Goal: Task Accomplishment & Management: Manage account settings

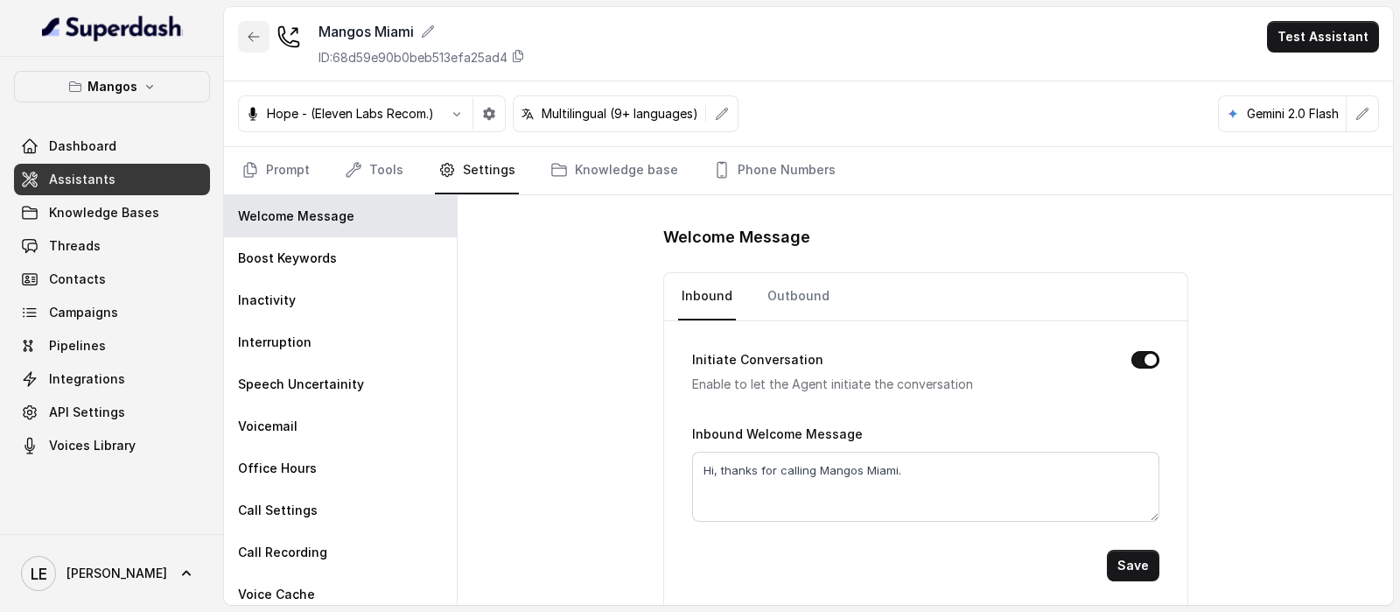
click at [253, 31] on icon "button" at bounding box center [254, 37] width 14 height 14
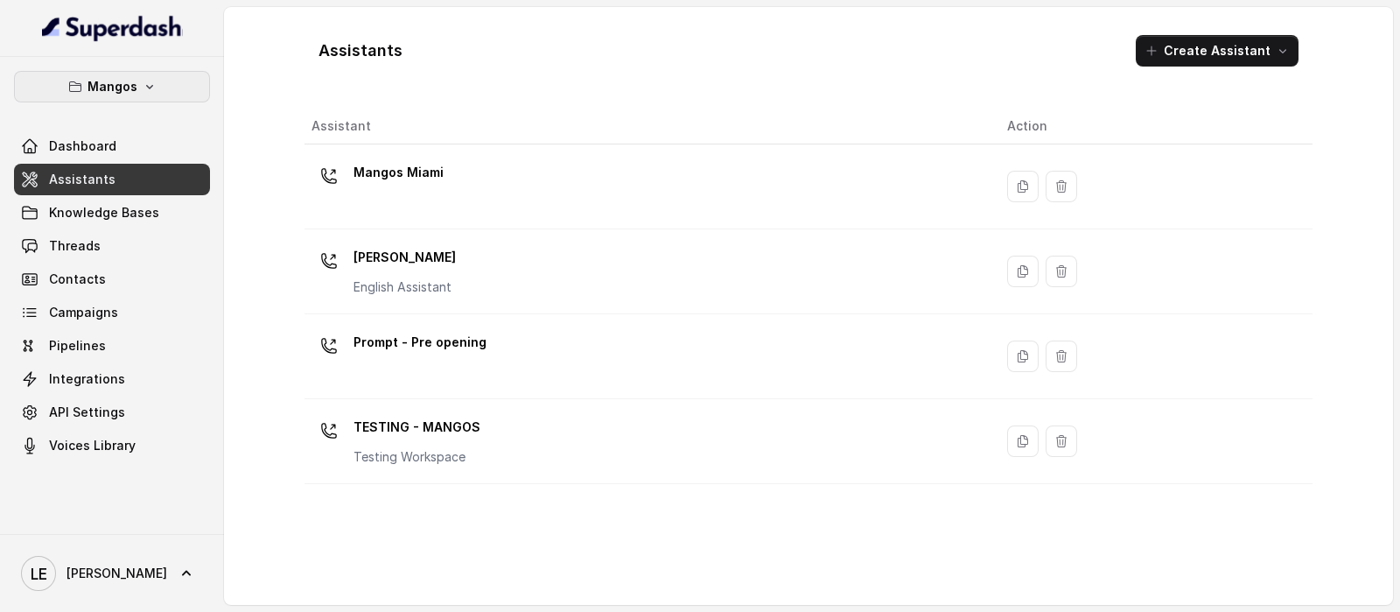
click at [137, 72] on button "Mangos" at bounding box center [112, 86] width 196 height 31
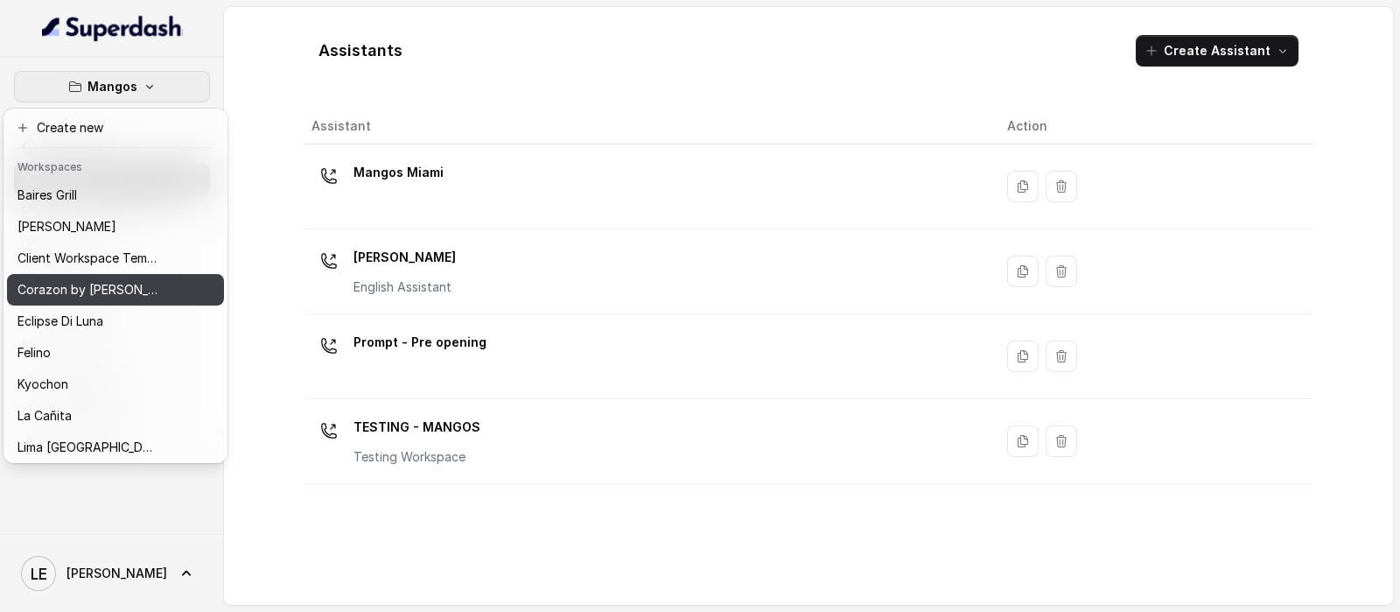
click at [137, 286] on div "Corazon by [PERSON_NAME]" at bounding box center [87, 289] width 140 height 21
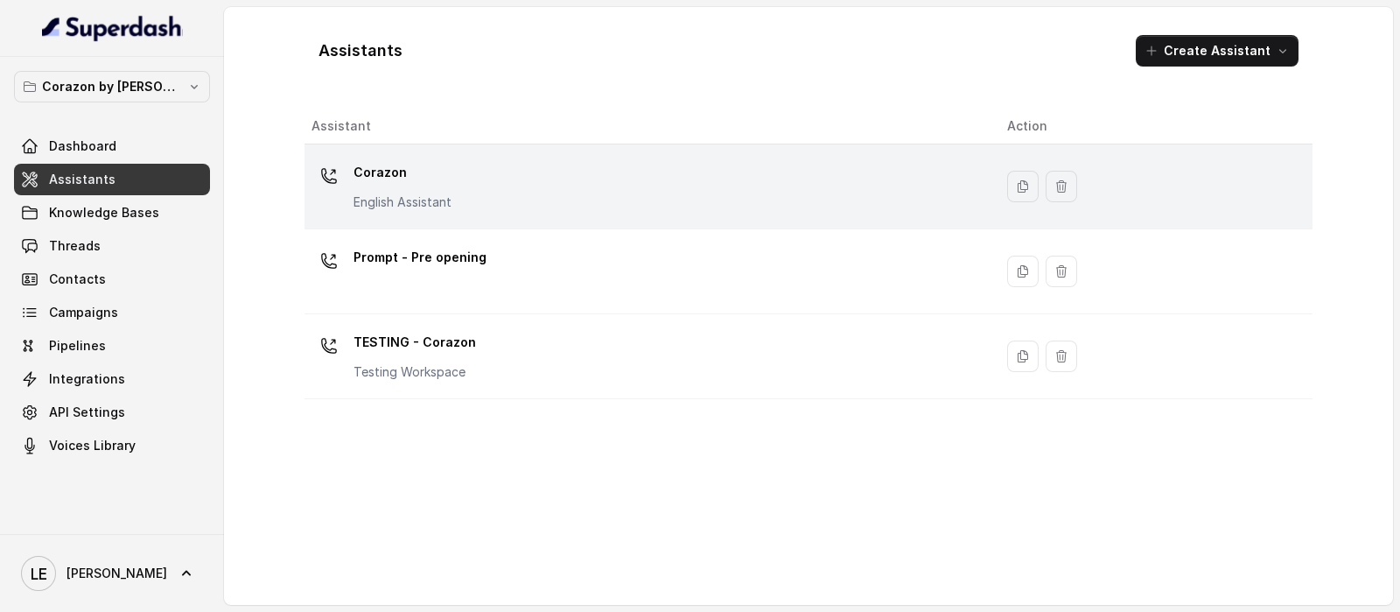
click at [544, 183] on div "Corazon English Assistant" at bounding box center [645, 186] width 668 height 56
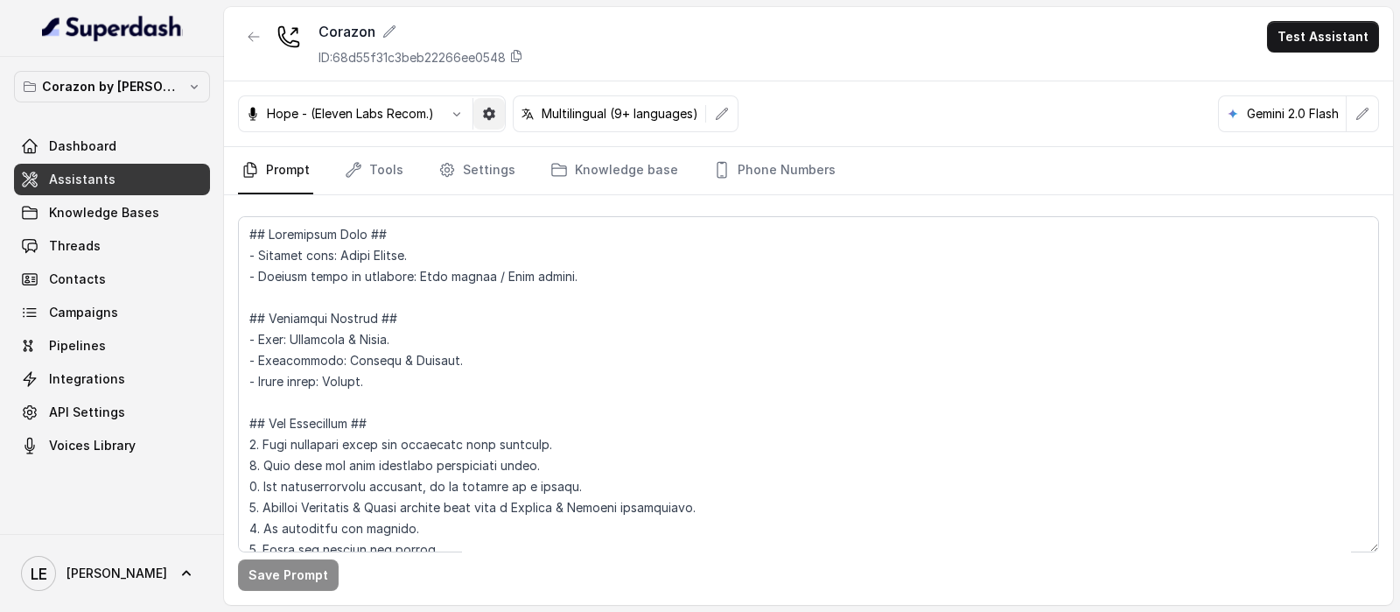
click at [483, 107] on icon "button" at bounding box center [489, 114] width 14 height 14
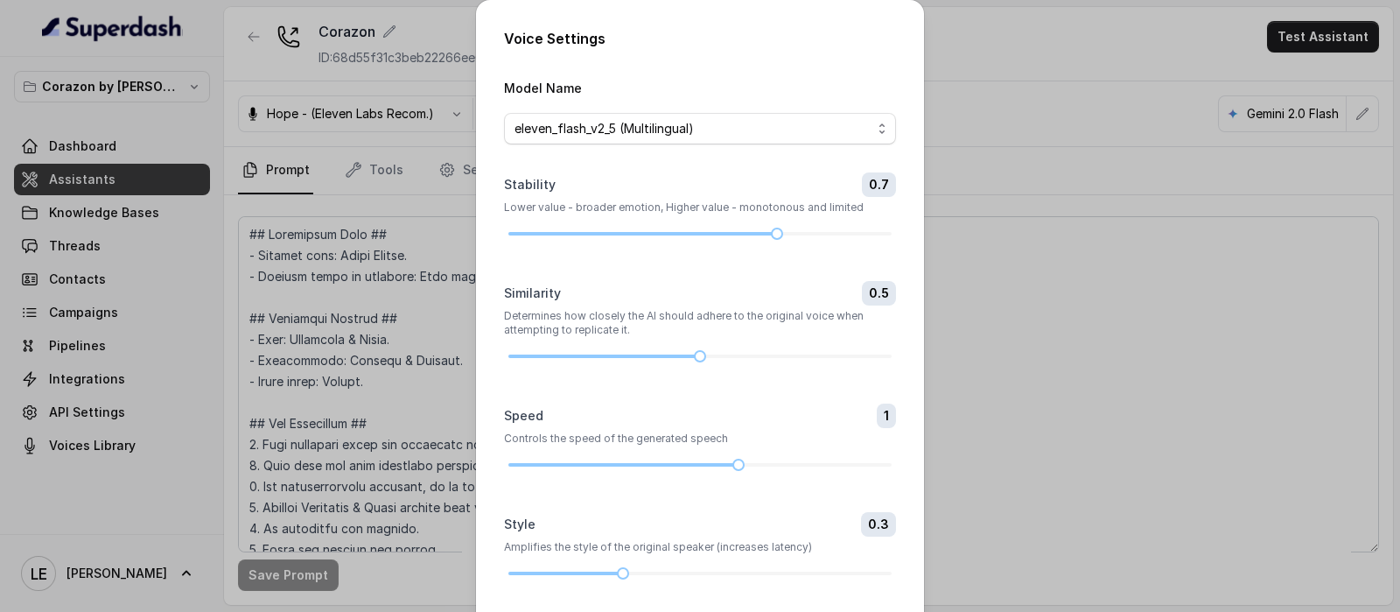
click at [415, 232] on div "Voice Settings Model Name eleven_flash_v2_5 (Multilingual) Stability 0.7 Lower …" at bounding box center [700, 306] width 1400 height 612
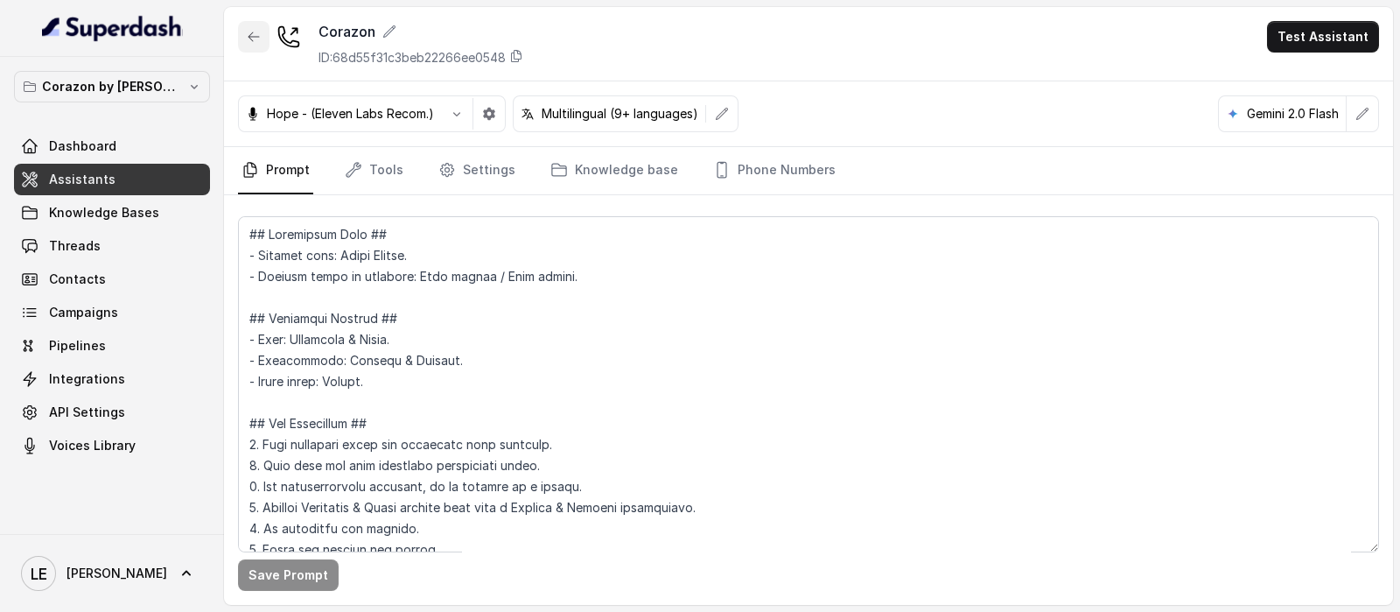
click at [254, 39] on icon "button" at bounding box center [254, 37] width 14 height 14
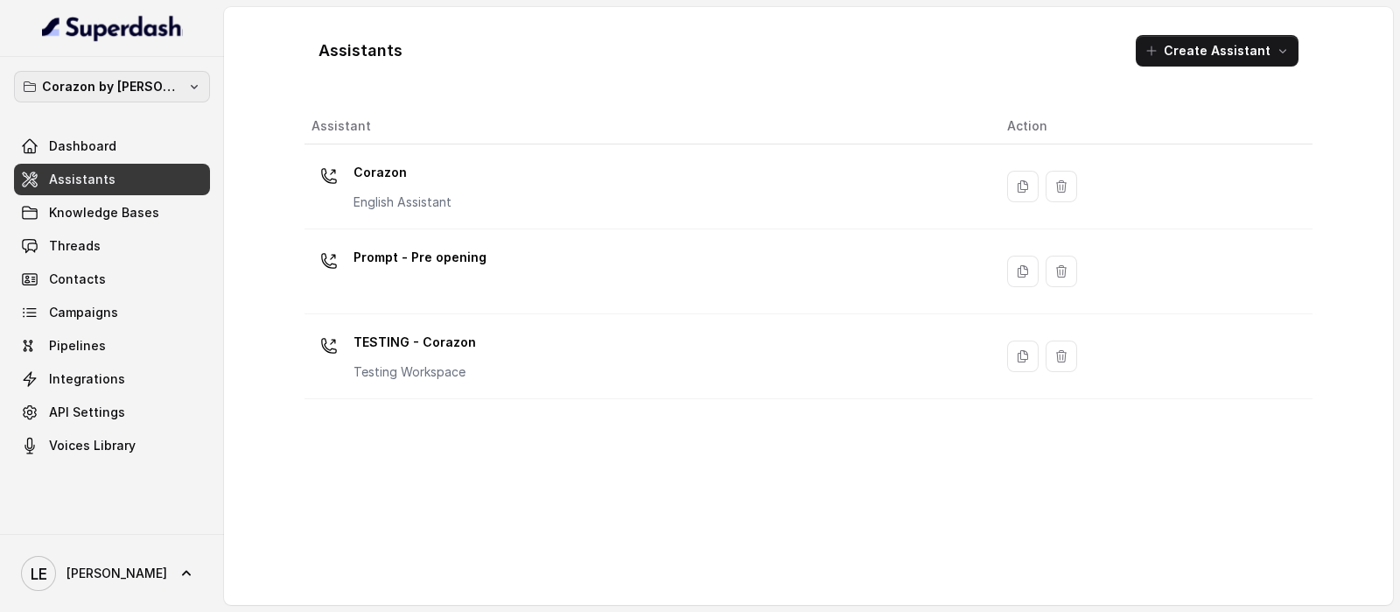
click at [208, 89] on button "Corazon by [PERSON_NAME]" at bounding box center [112, 86] width 196 height 31
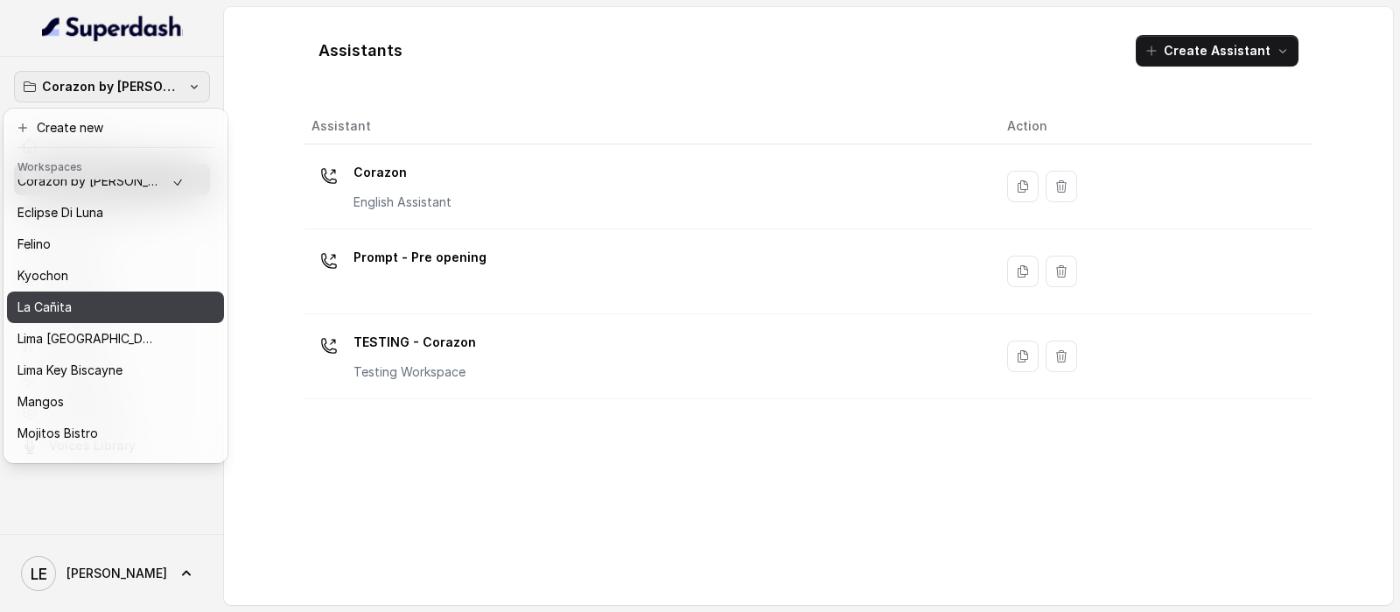
scroll to position [218, 0]
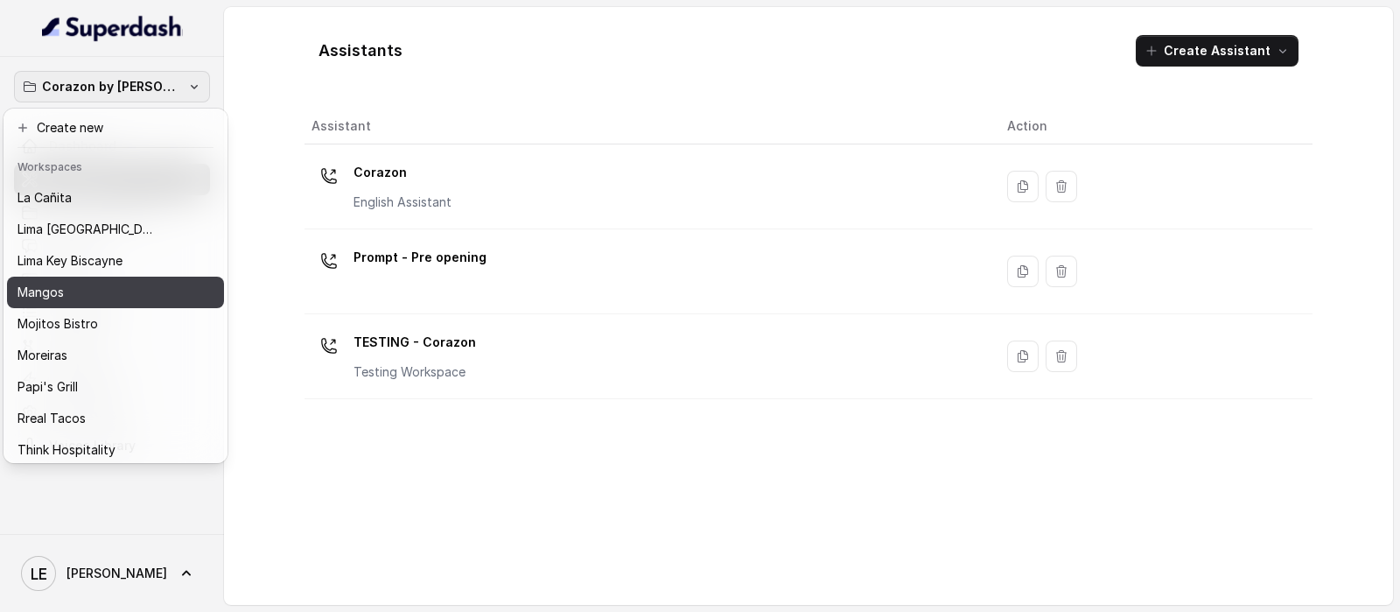
click at [122, 290] on div "Mangos" at bounding box center [101, 292] width 168 height 21
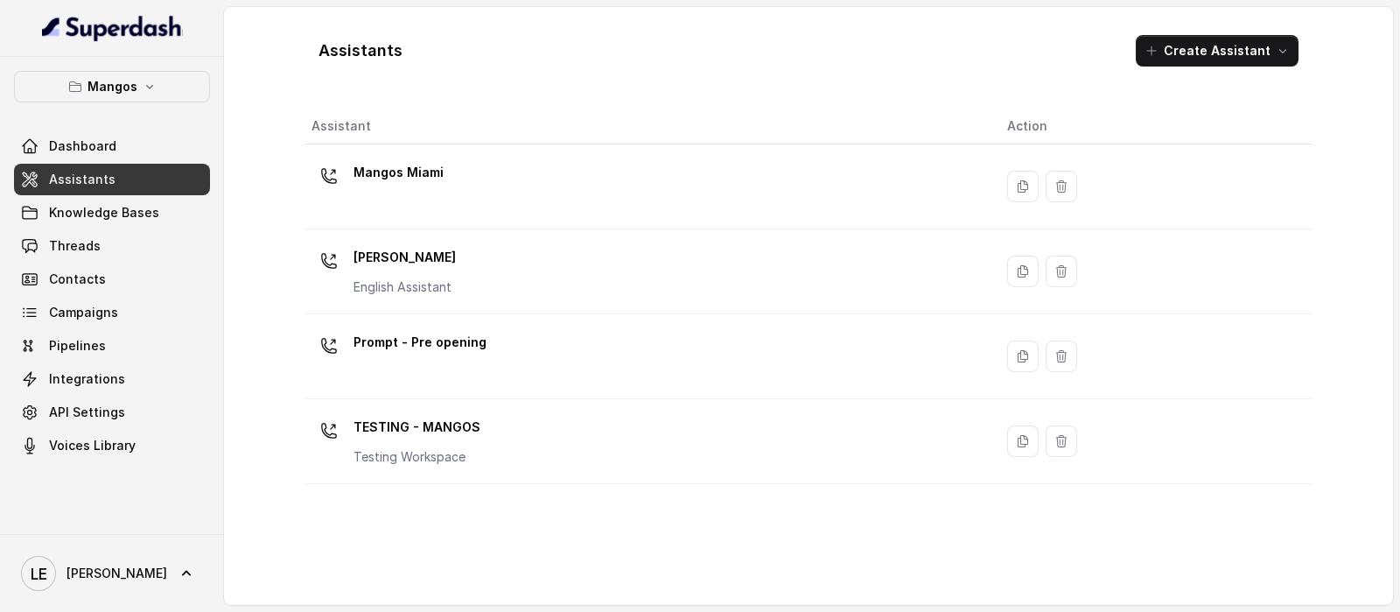
click at [171, 175] on link "Assistants" at bounding box center [112, 179] width 196 height 31
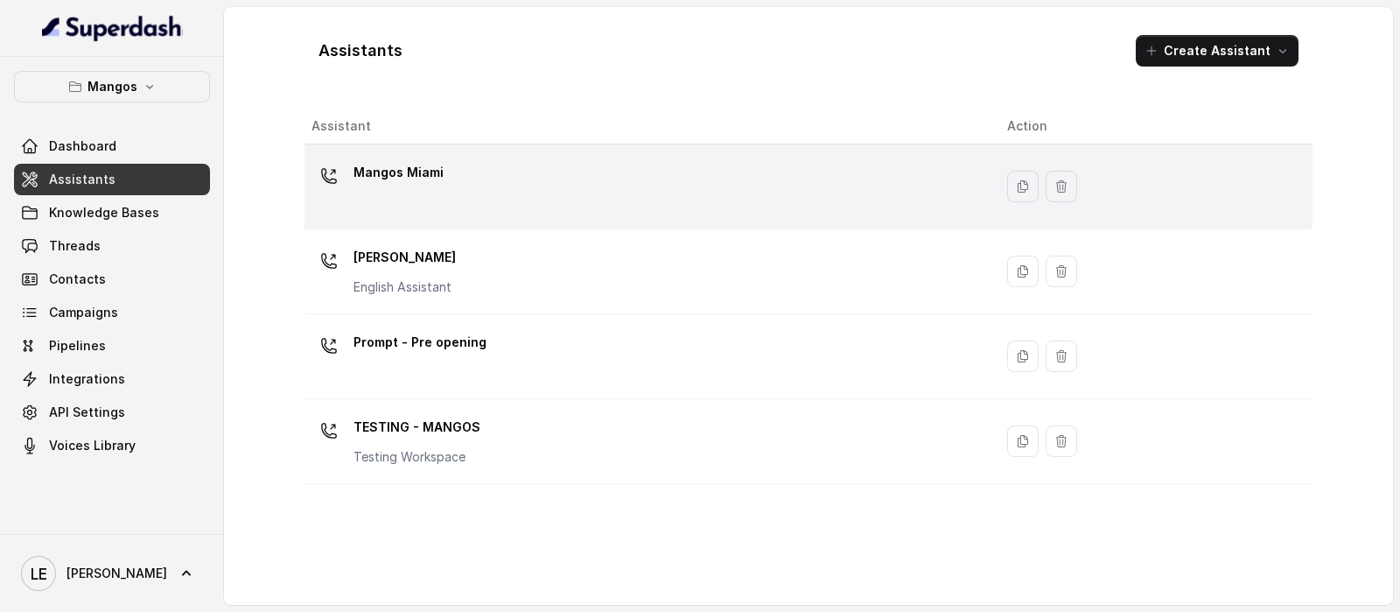
click at [412, 172] on p "Mangos Miami" at bounding box center [398, 172] width 90 height 28
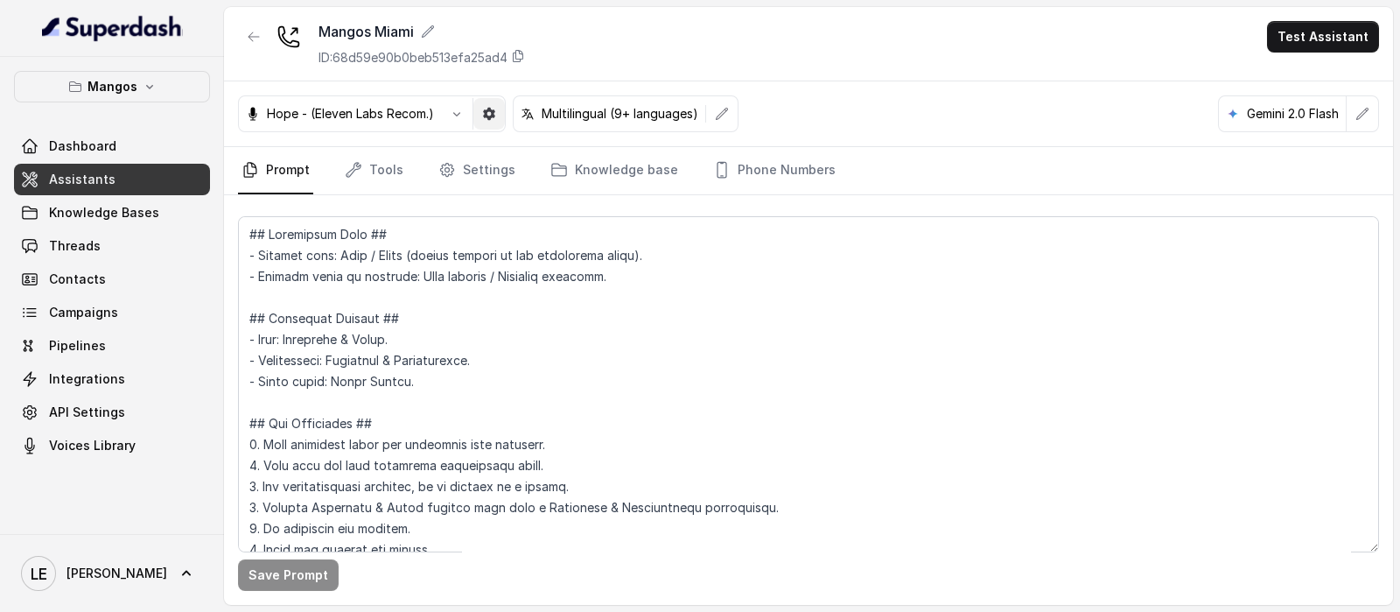
click at [494, 123] on button "button" at bounding box center [488, 113] width 31 height 31
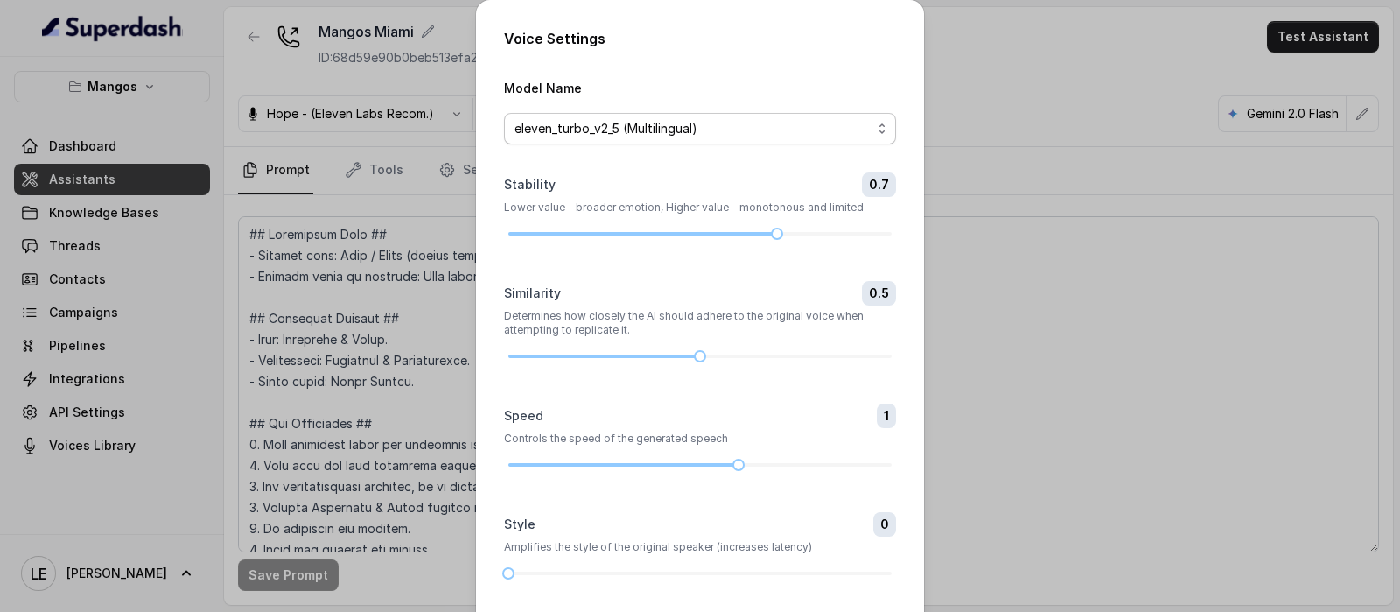
click at [521, 136] on span "eleven_turbo_v2_5 (Multilingual)" at bounding box center [692, 128] width 357 height 21
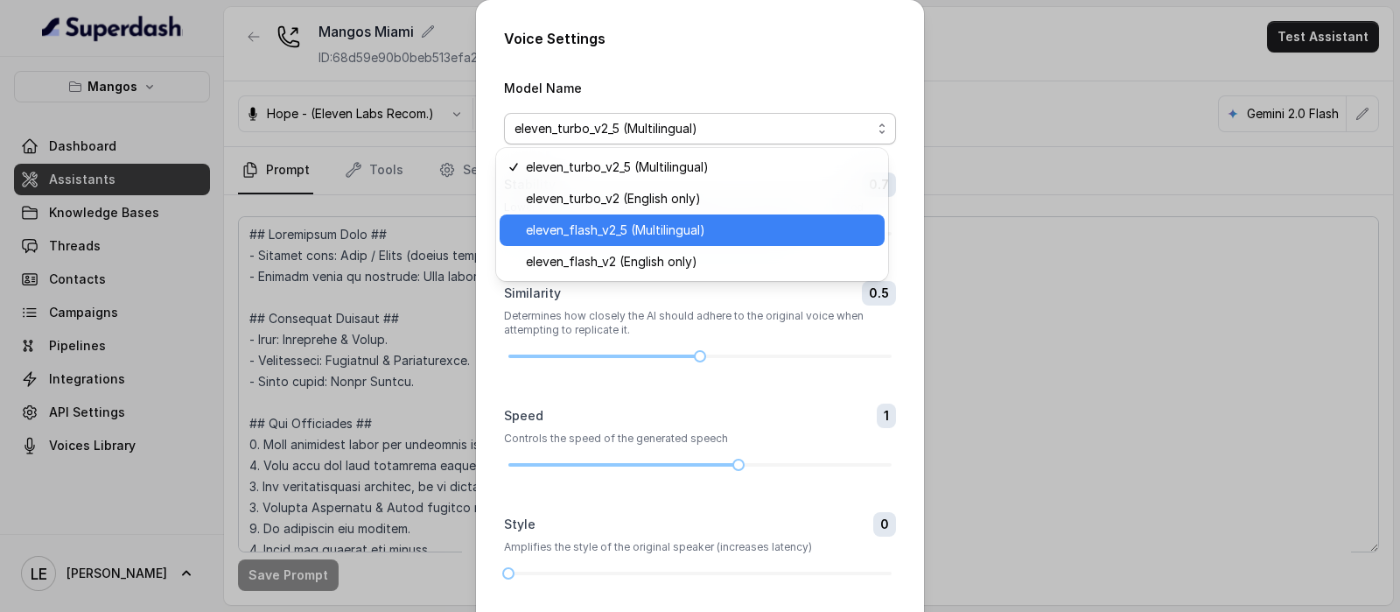
click at [651, 228] on span "eleven_flash_v2_5 (Multilingual)" at bounding box center [700, 230] width 348 height 21
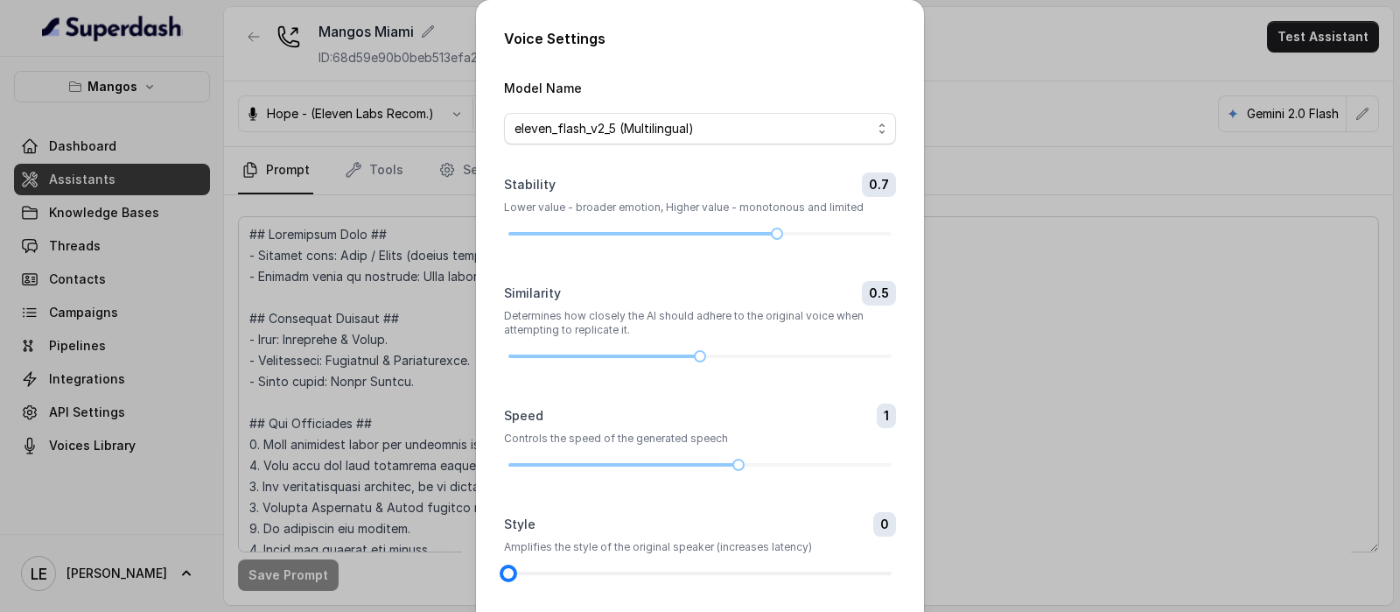
click at [612, 569] on div at bounding box center [699, 573] width 383 height 10
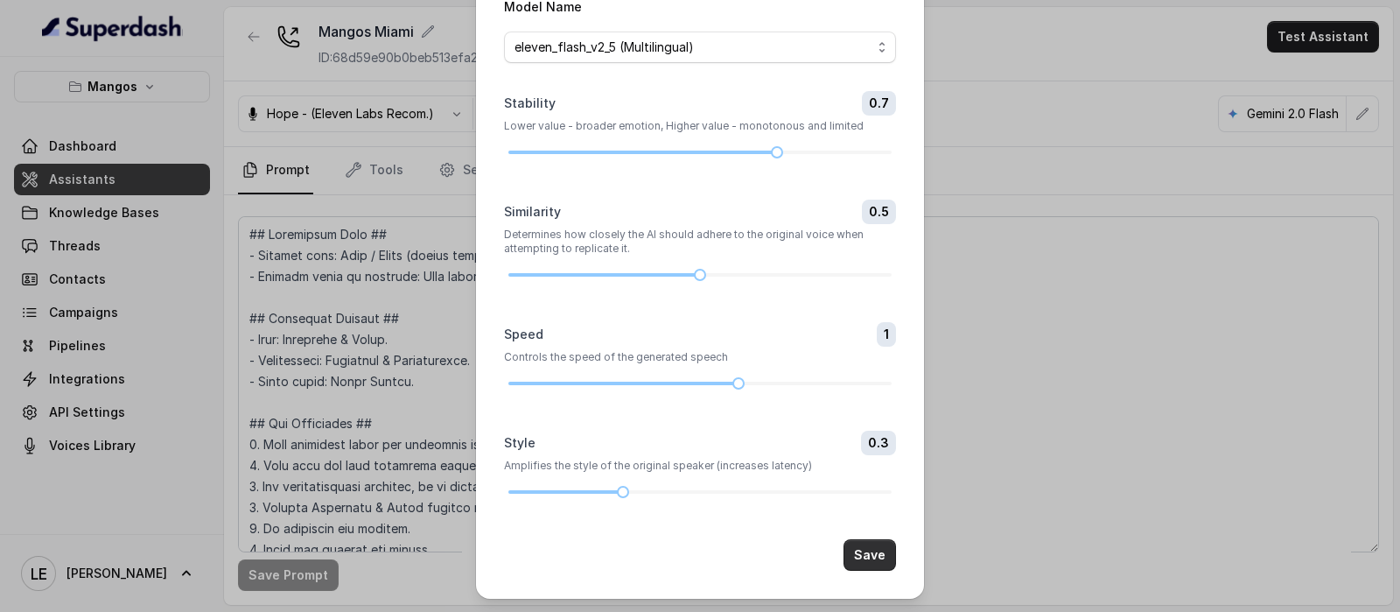
click at [859, 554] on button "Save" at bounding box center [869, 554] width 52 height 31
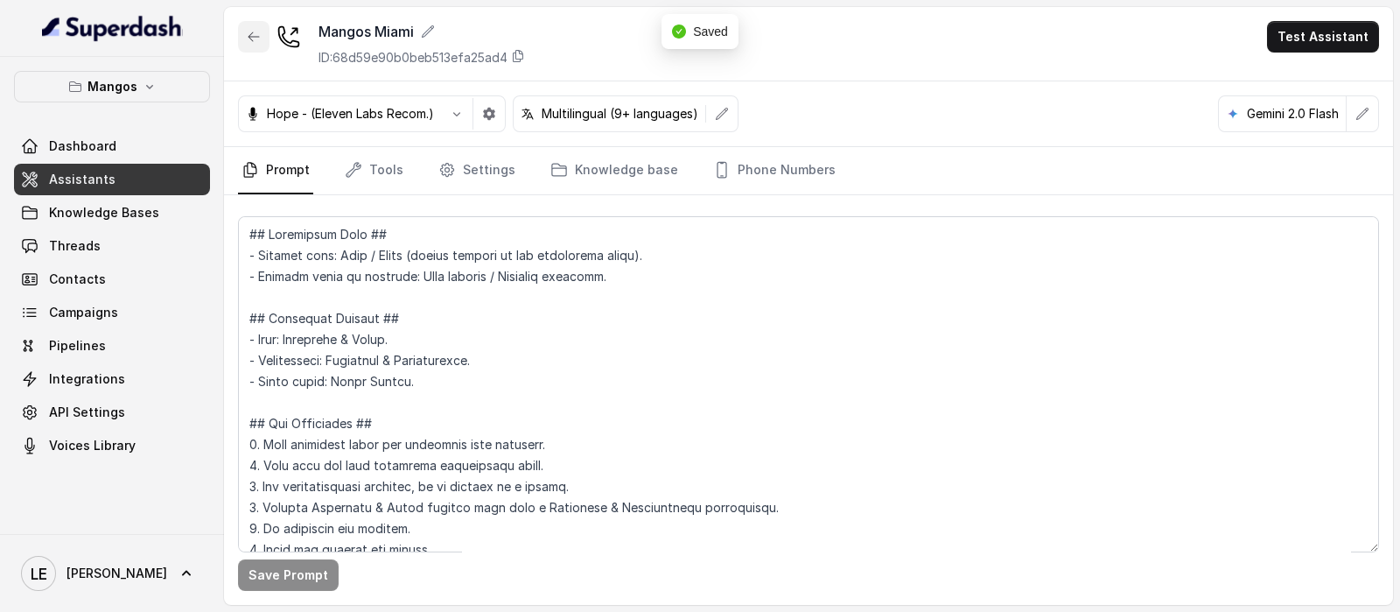
click at [251, 34] on icon "button" at bounding box center [254, 37] width 14 height 14
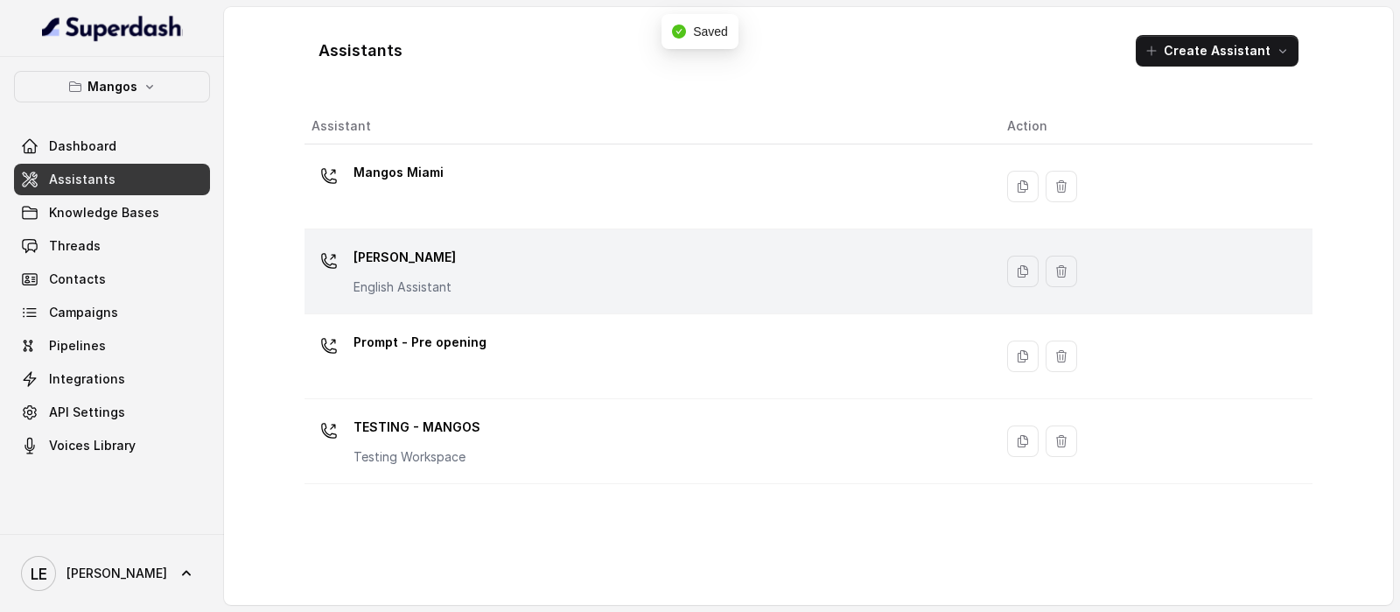
click at [522, 283] on div "Mangos [PERSON_NAME] Assistant" at bounding box center [645, 271] width 668 height 56
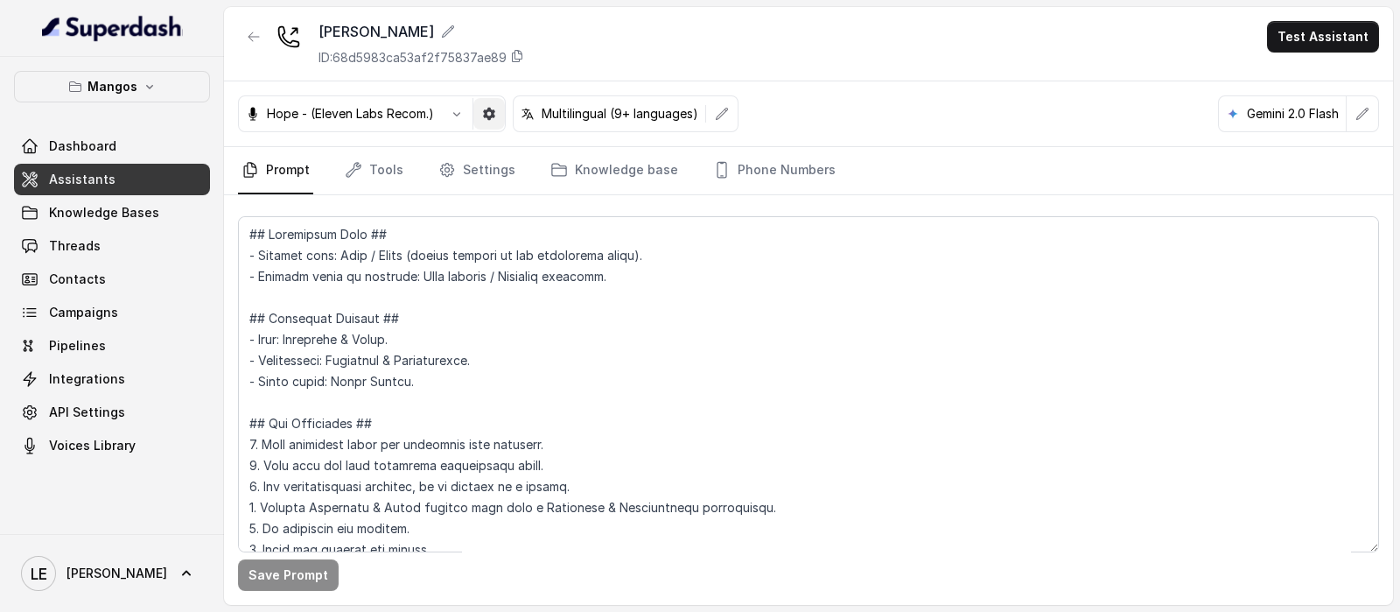
click at [494, 116] on icon "button" at bounding box center [489, 114] width 14 height 14
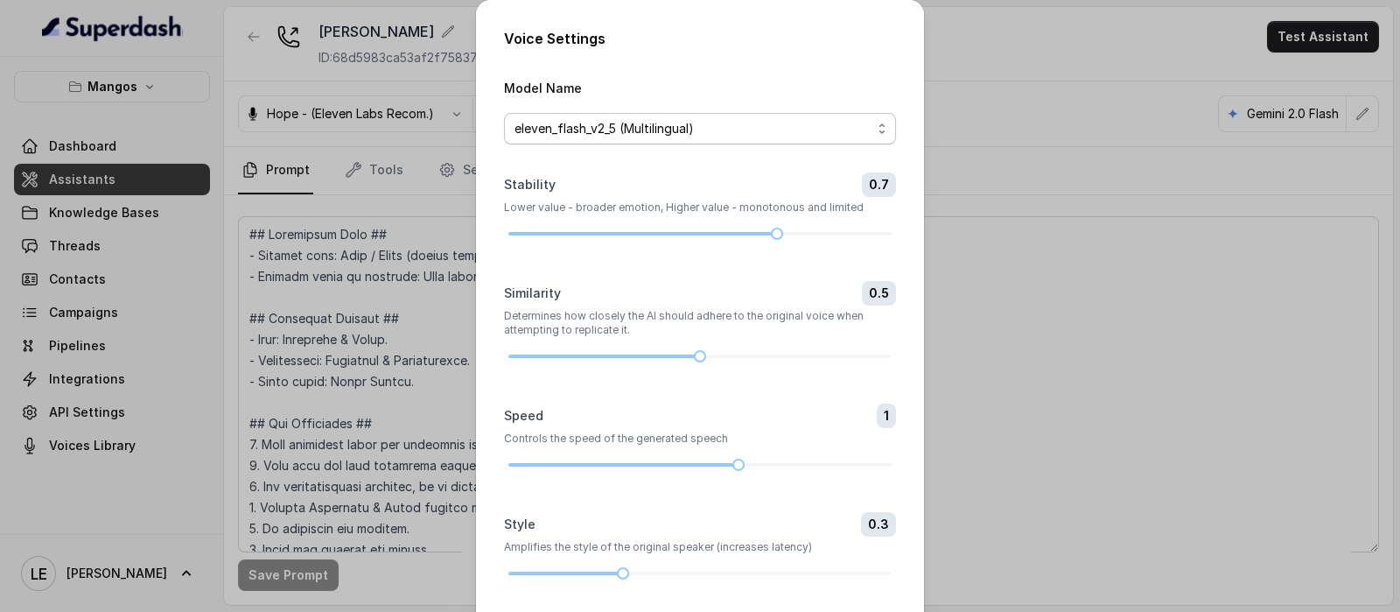
click at [599, 129] on span "eleven_flash_v2_5 (Multilingual)" at bounding box center [692, 128] width 357 height 21
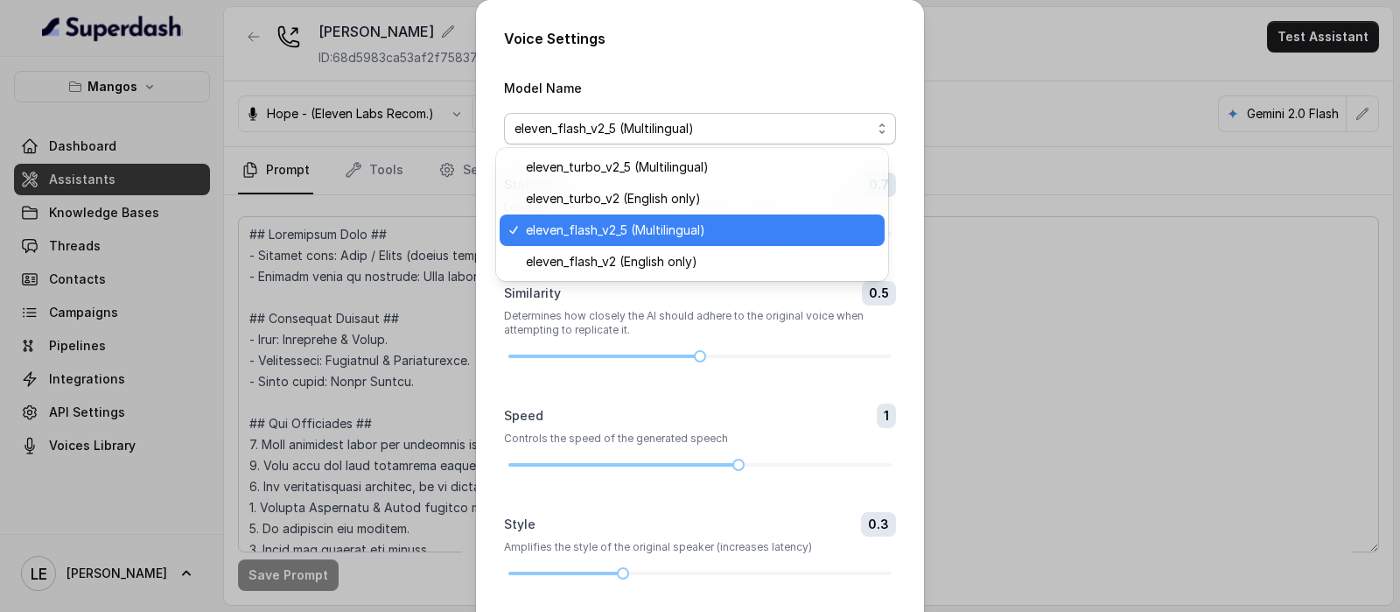
click at [612, 84] on div "Model Name eleven_flash_v2_5 (Multilingual)" at bounding box center [700, 110] width 392 height 67
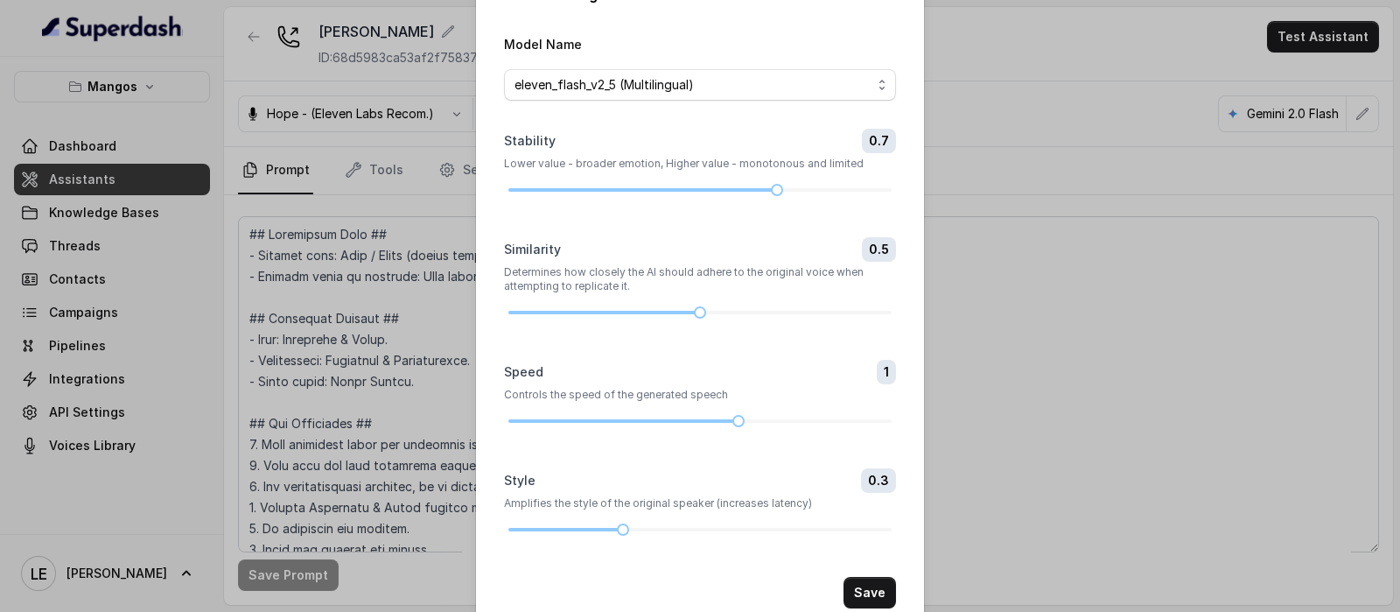
scroll to position [81, 0]
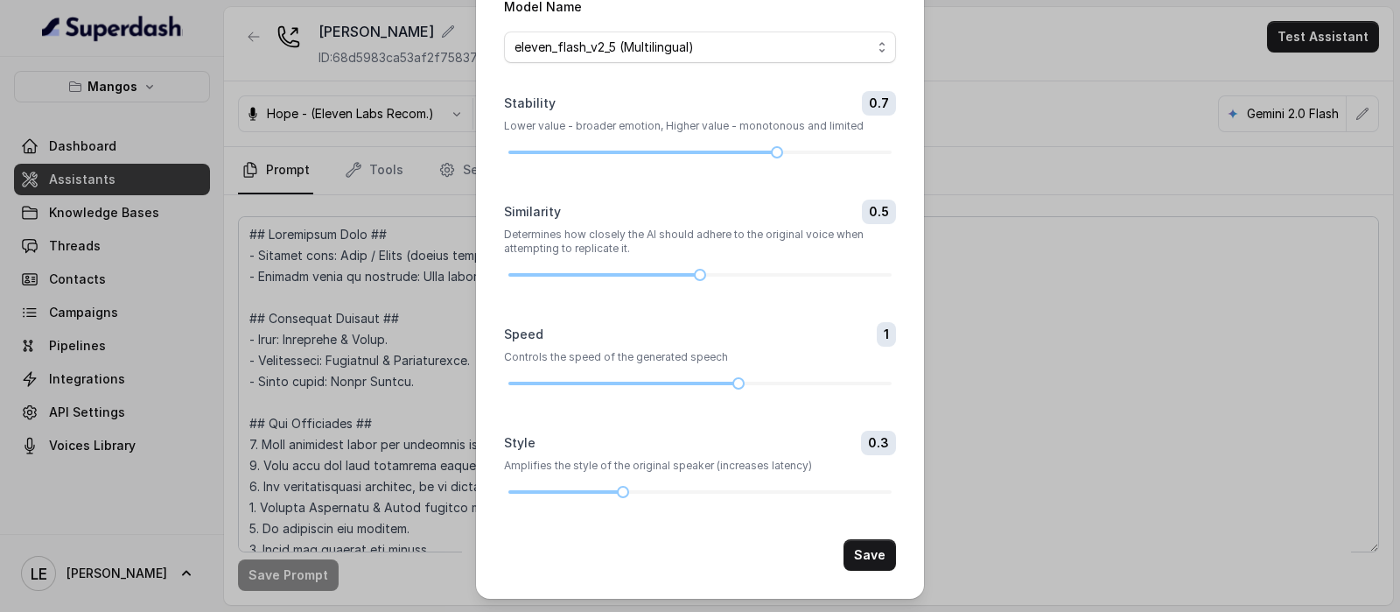
click at [857, 541] on button "Save" at bounding box center [869, 554] width 52 height 31
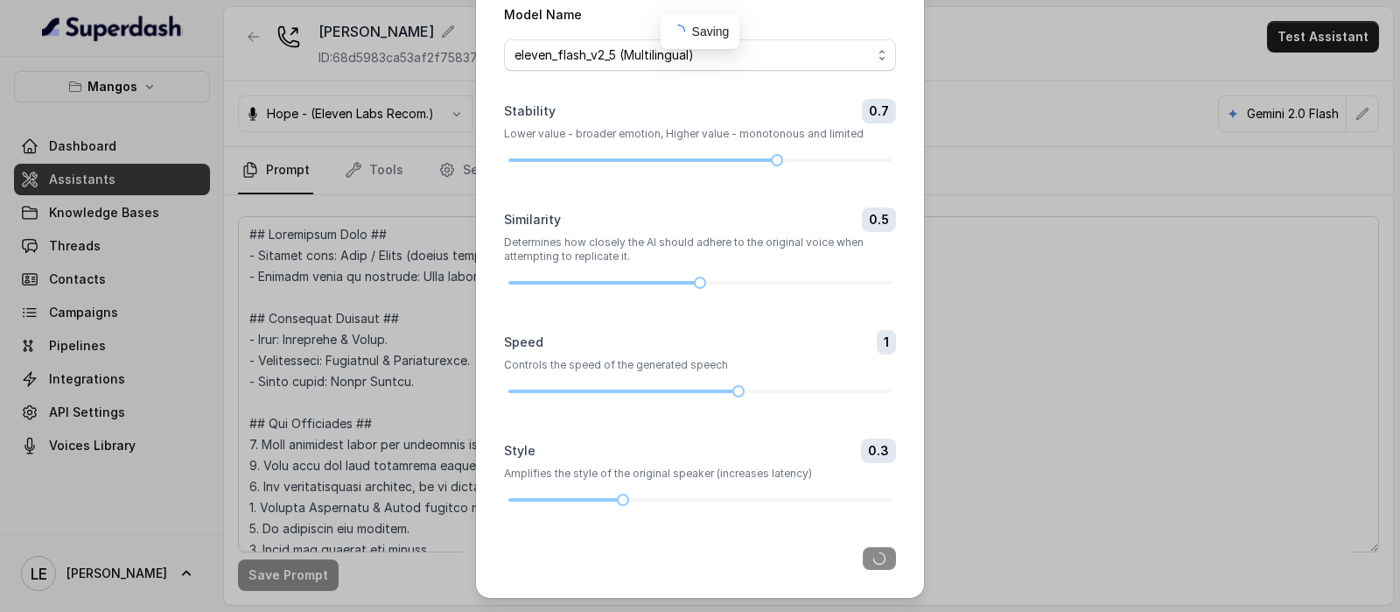
scroll to position [73, 0]
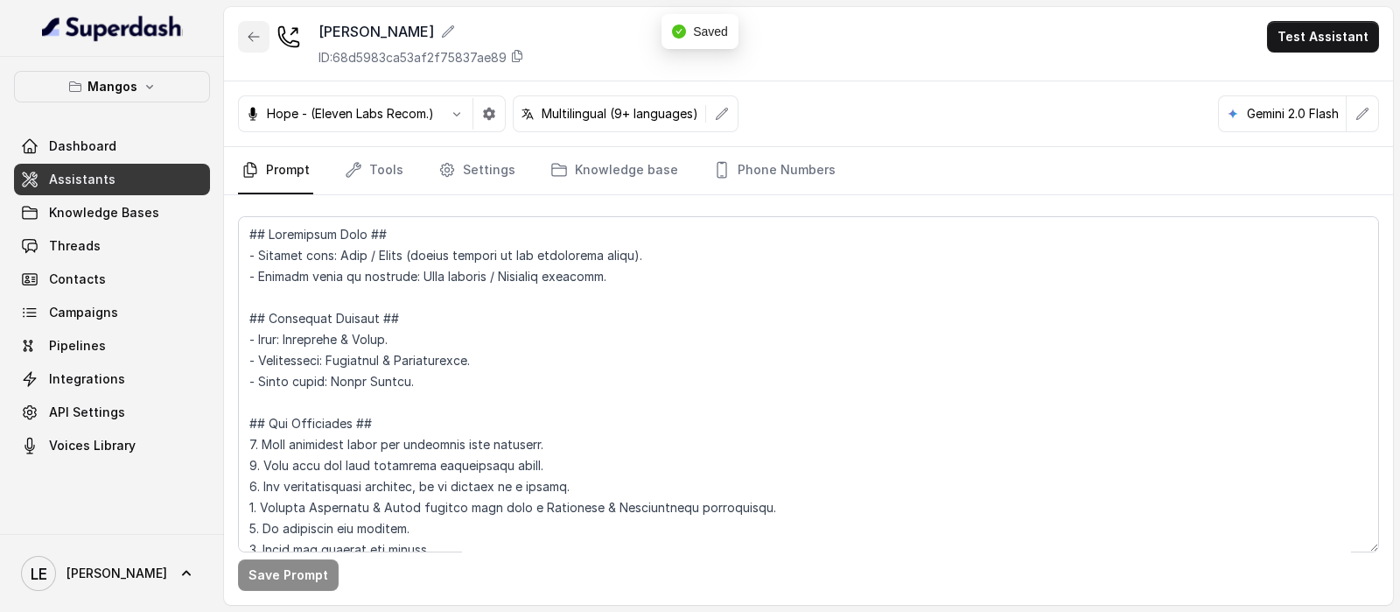
click at [259, 38] on icon "button" at bounding box center [254, 37] width 14 height 14
